Goal: Transaction & Acquisition: Purchase product/service

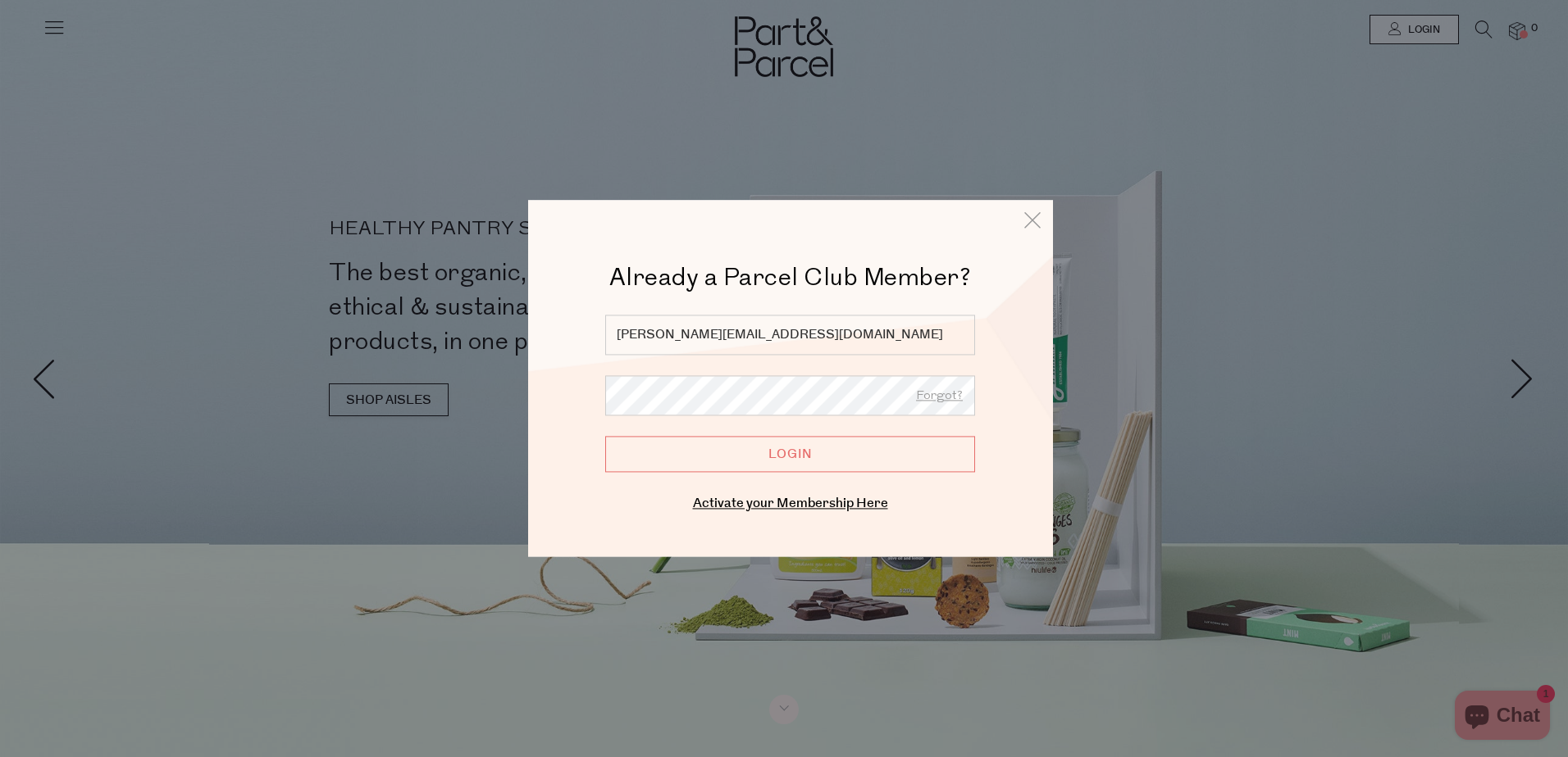
click at [924, 452] on input "Login" at bounding box center [790, 453] width 370 height 36
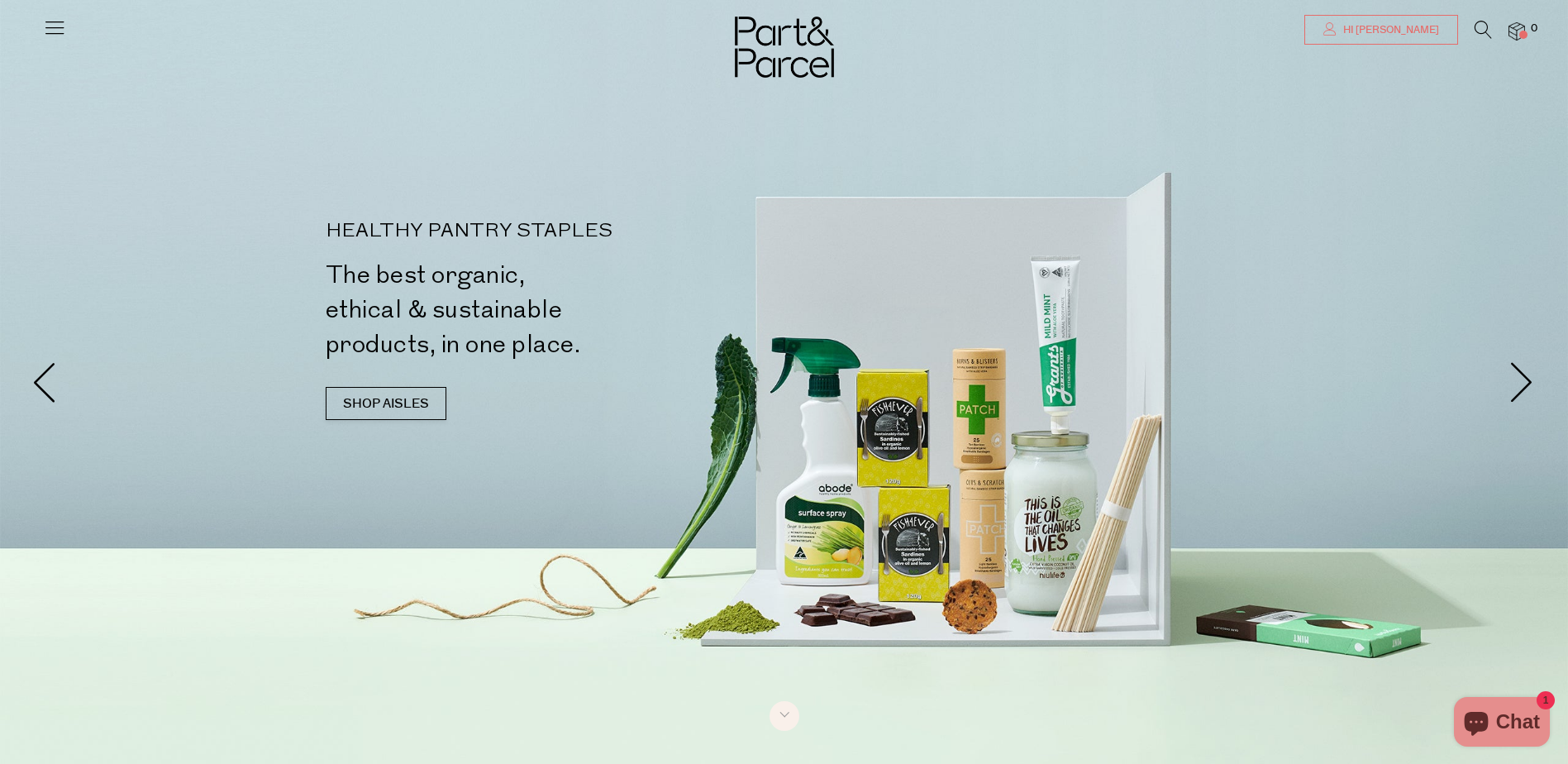
drag, startPoint x: 0, startPoint y: 0, endPoint x: 1420, endPoint y: 35, distance: 1420.4
click at [1420, 35] on span "Hi [PERSON_NAME]" at bounding box center [1389, 30] width 100 height 14
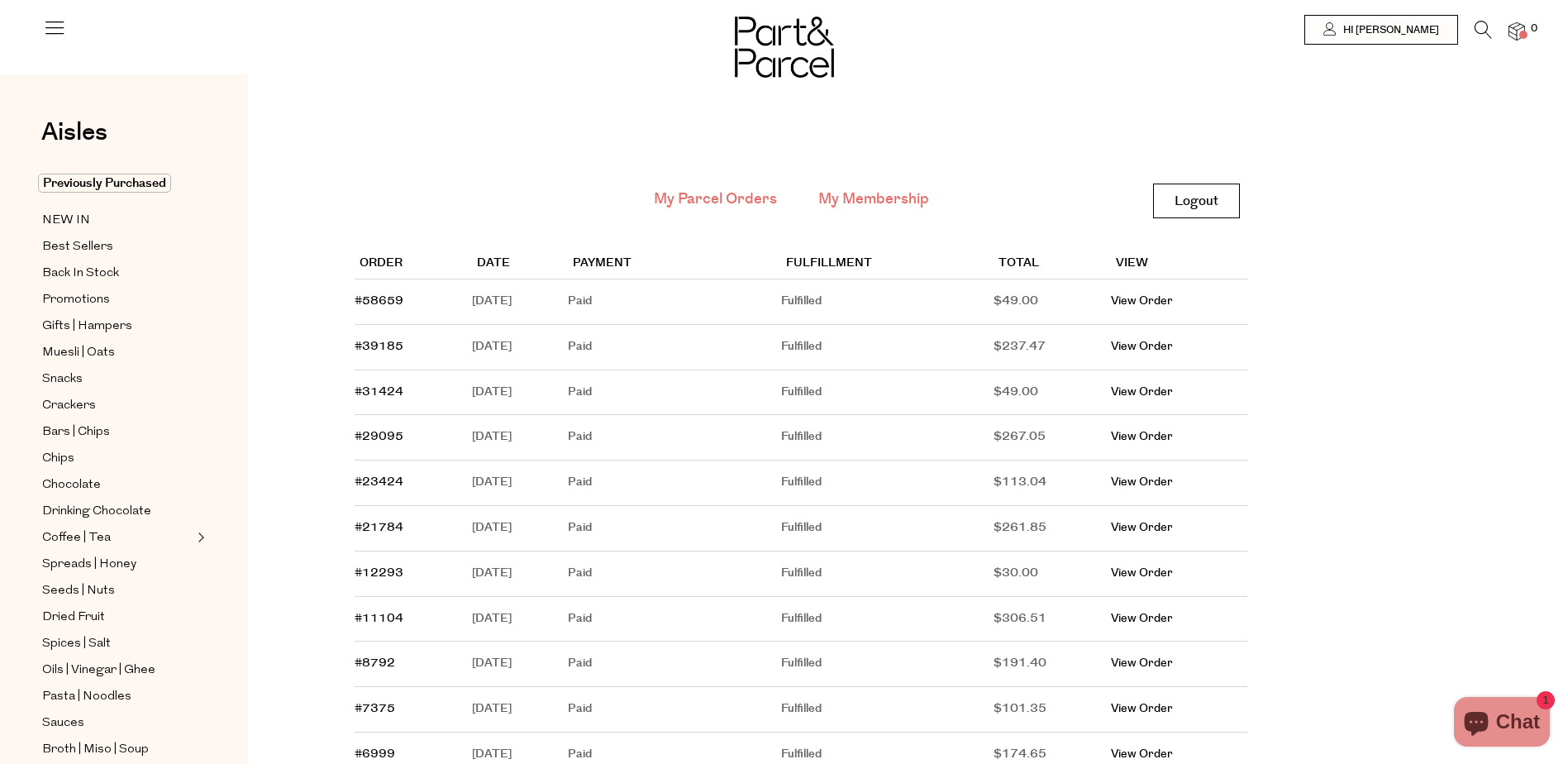
click at [843, 197] on link "My Membership" at bounding box center [874, 199] width 111 height 21
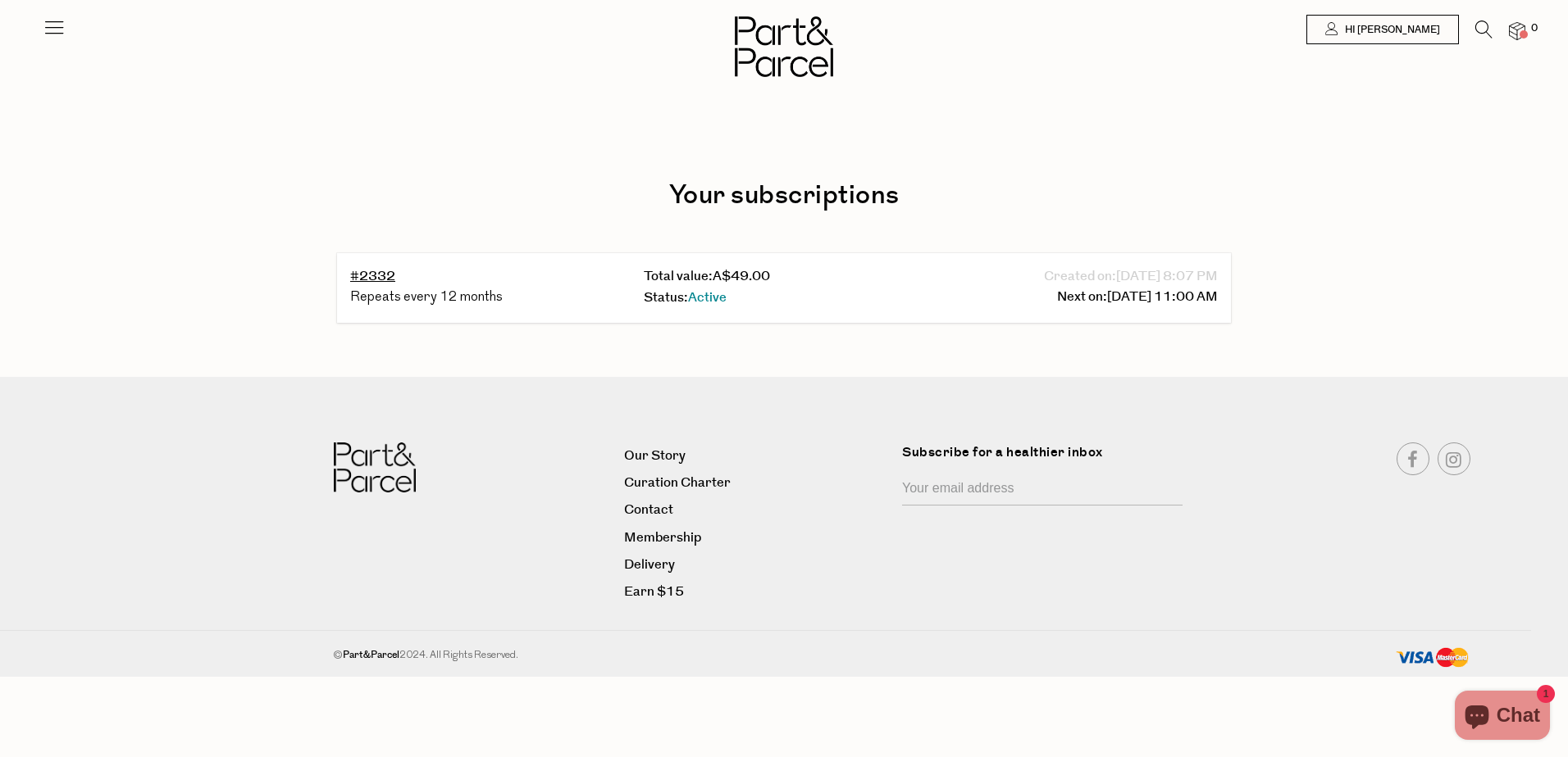
drag, startPoint x: 1496, startPoint y: 27, endPoint x: 1485, endPoint y: 27, distance: 11.0
click at [1495, 27] on li "0" at bounding box center [1509, 31] width 33 height 22
click at [1484, 27] on icon at bounding box center [1484, 29] width 17 height 18
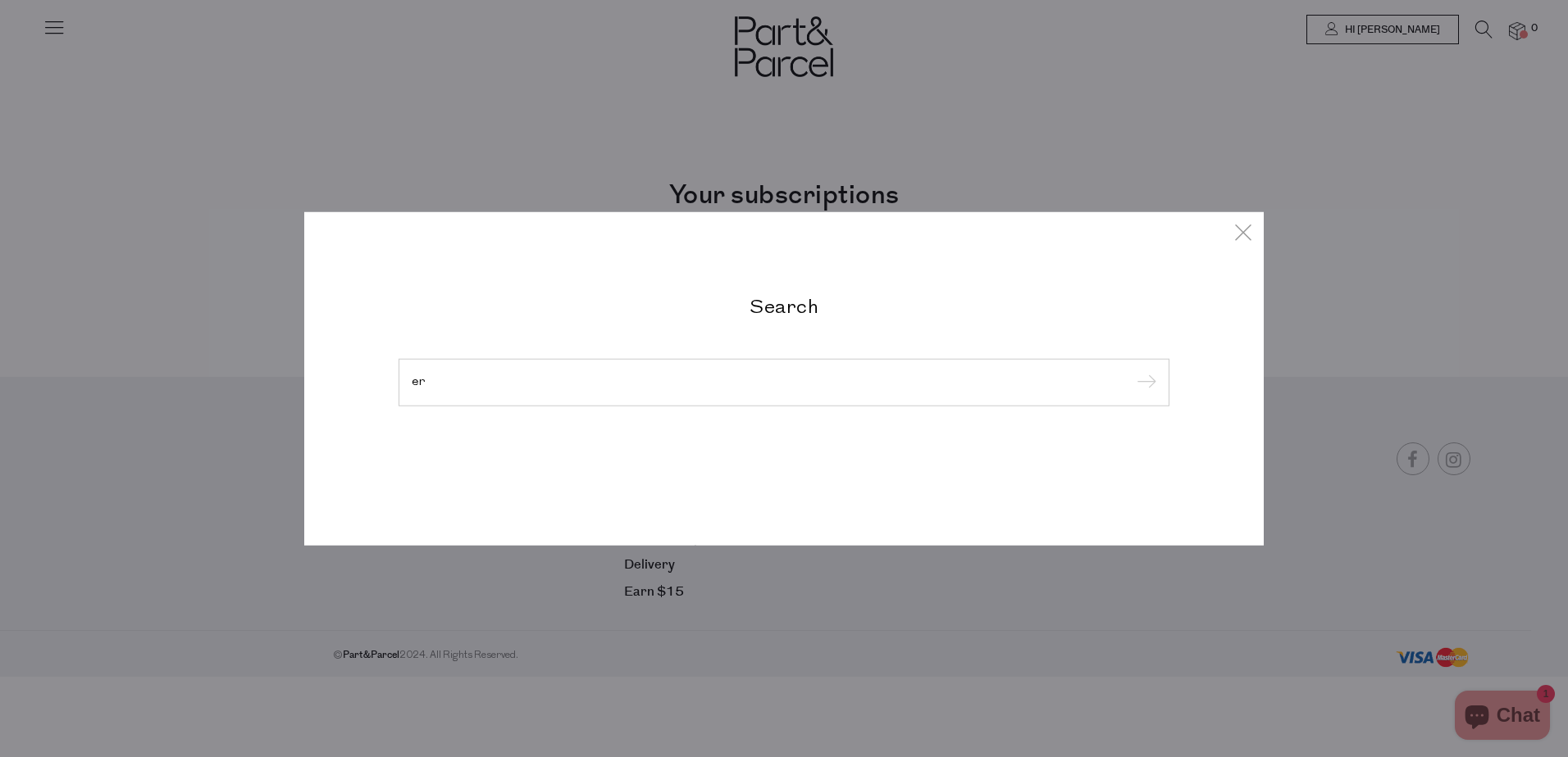
type input "e"
type input "ceres"
click at [1132, 372] on input "submit" at bounding box center [1144, 384] width 25 height 25
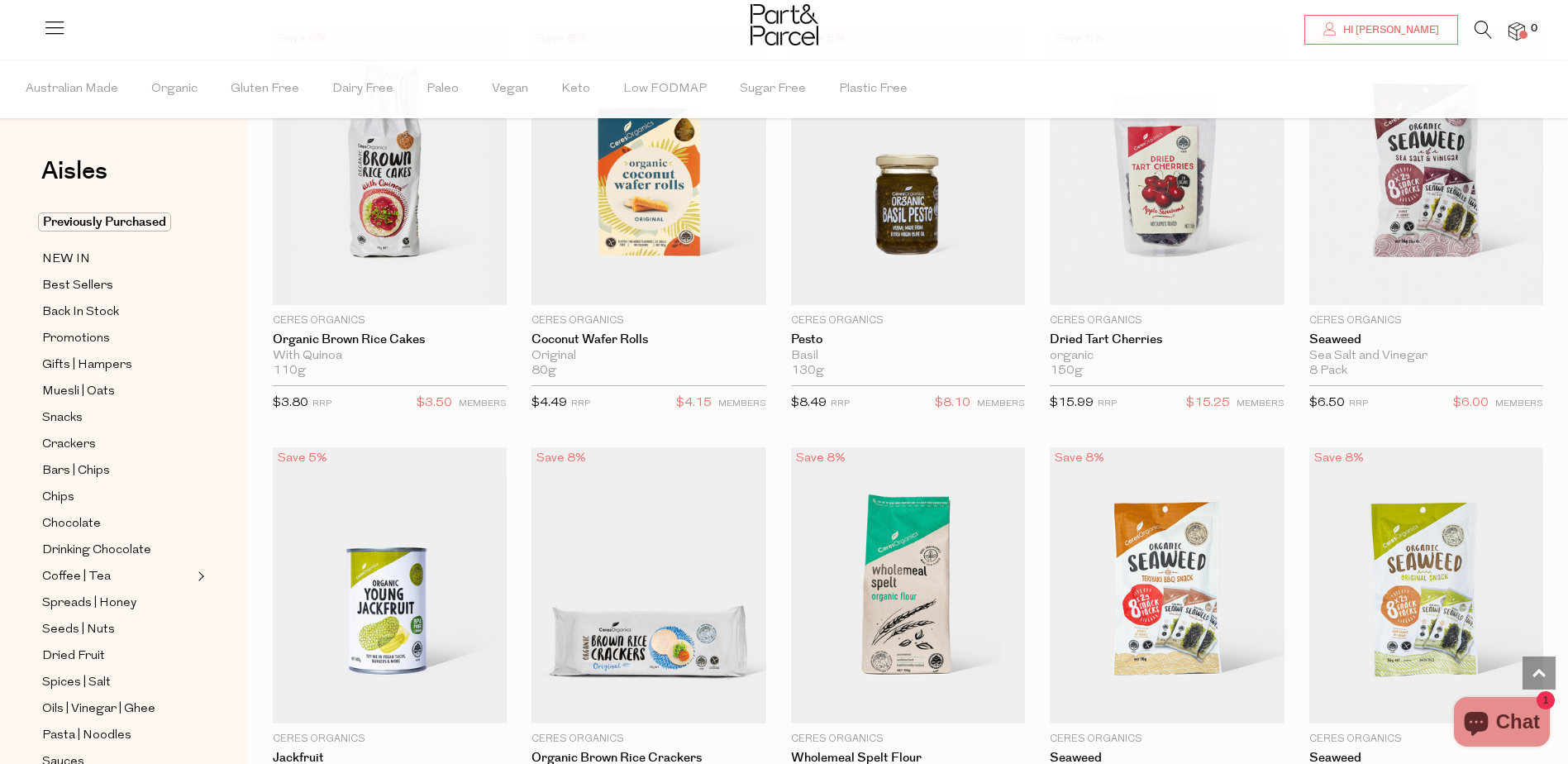
scroll to position [1654, 0]
